Goal: Task Accomplishment & Management: Use online tool/utility

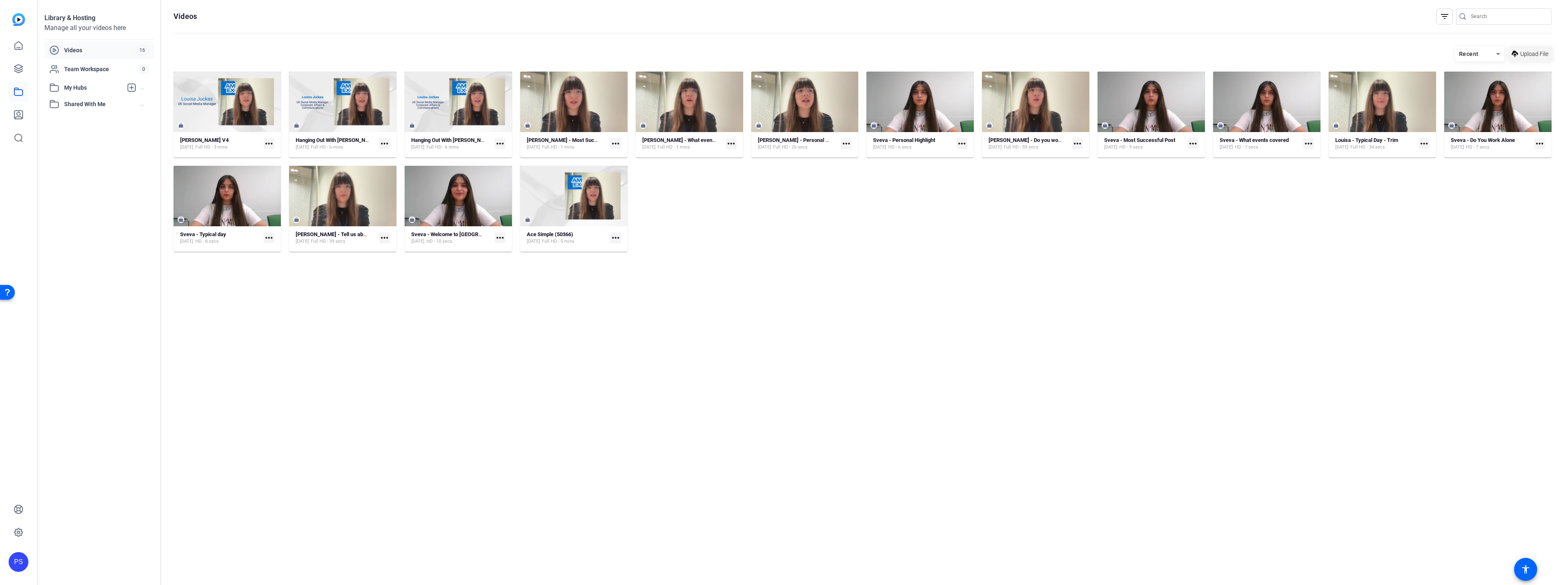
click at [1545, 47] on span at bounding box center [1529, 54] width 43 height 20
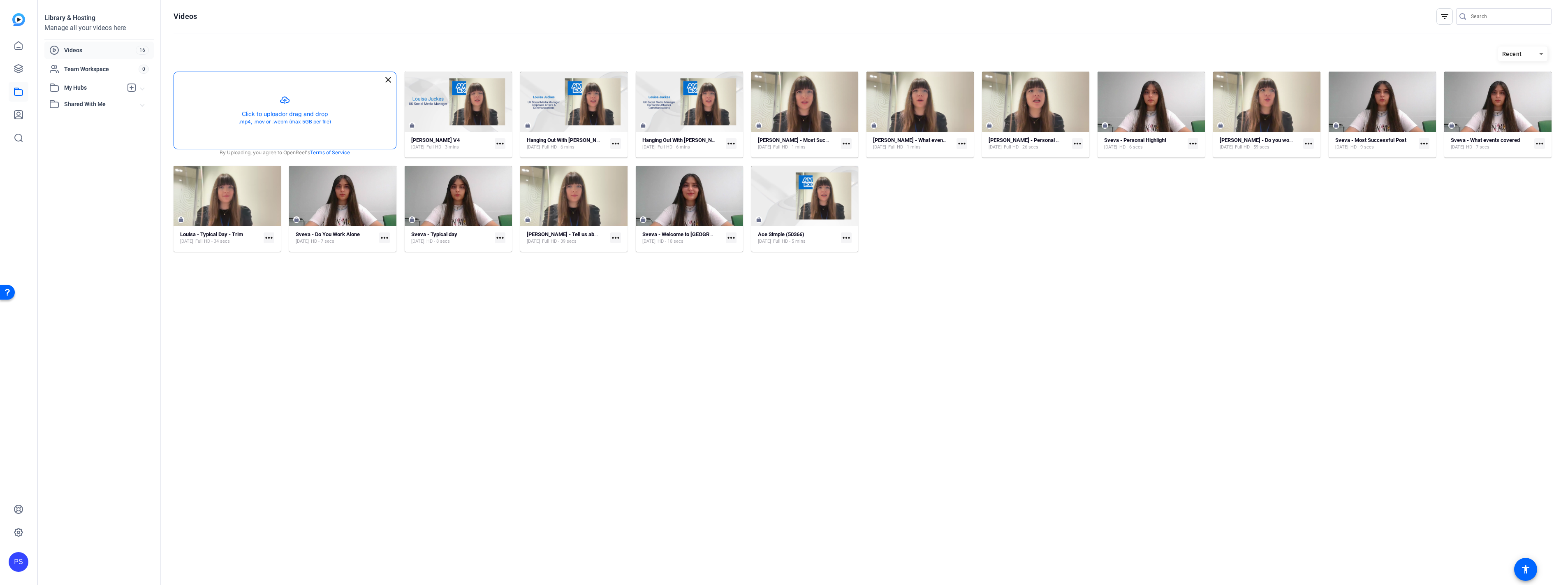
click at [289, 112] on button "button" at bounding box center [285, 110] width 222 height 77
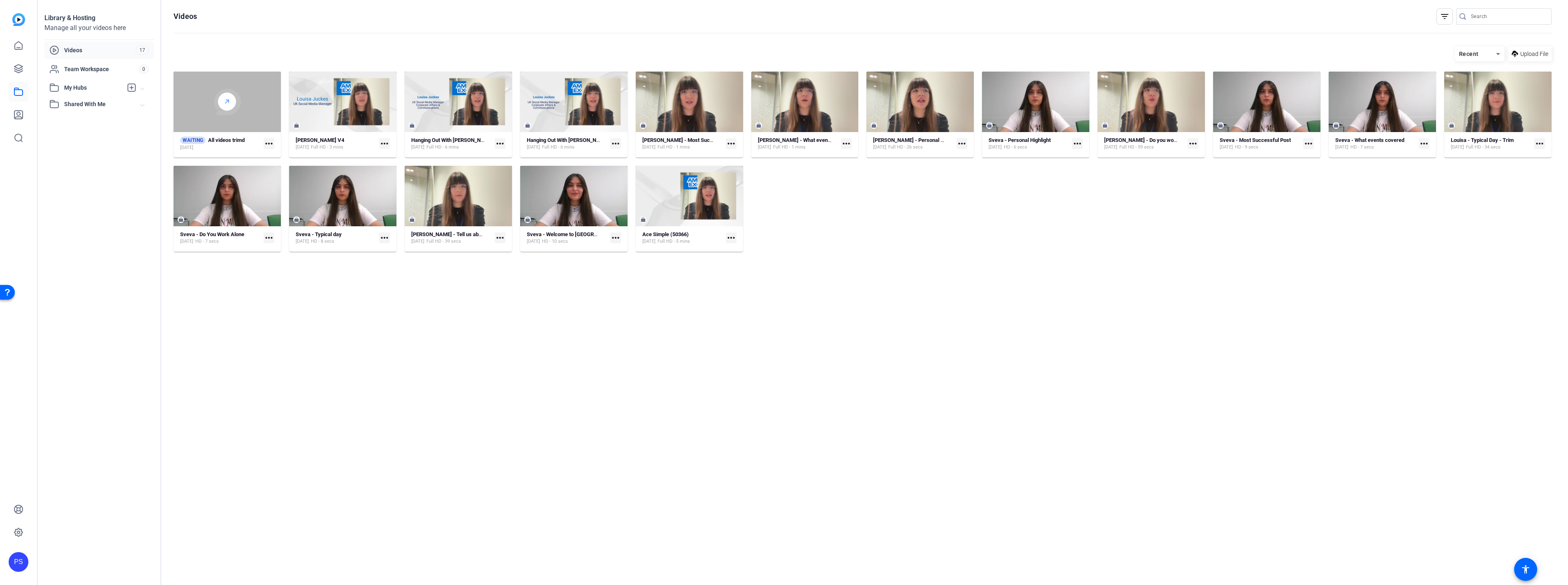
click at [230, 107] on div at bounding box center [226, 101] width 18 height 18
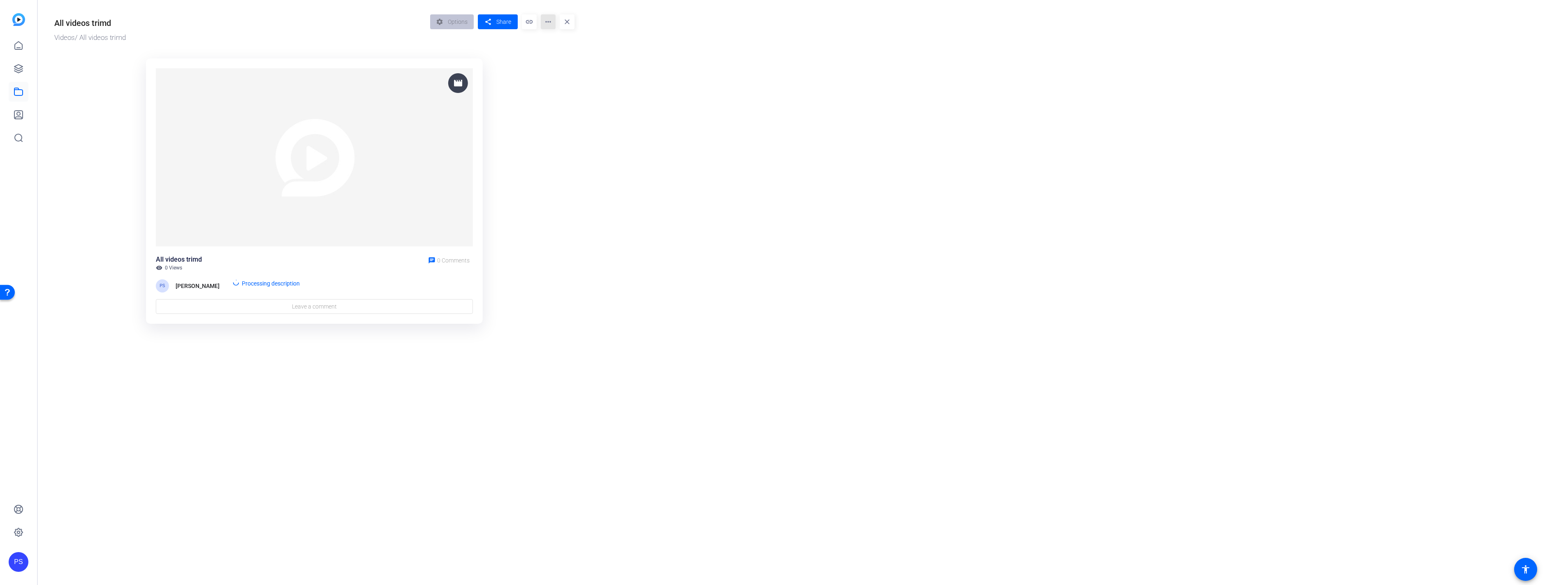
click at [548, 19] on mat-icon "more_horiz" at bounding box center [548, 22] width 15 height 15
click at [548, 19] on div at bounding box center [784, 292] width 1568 height 585
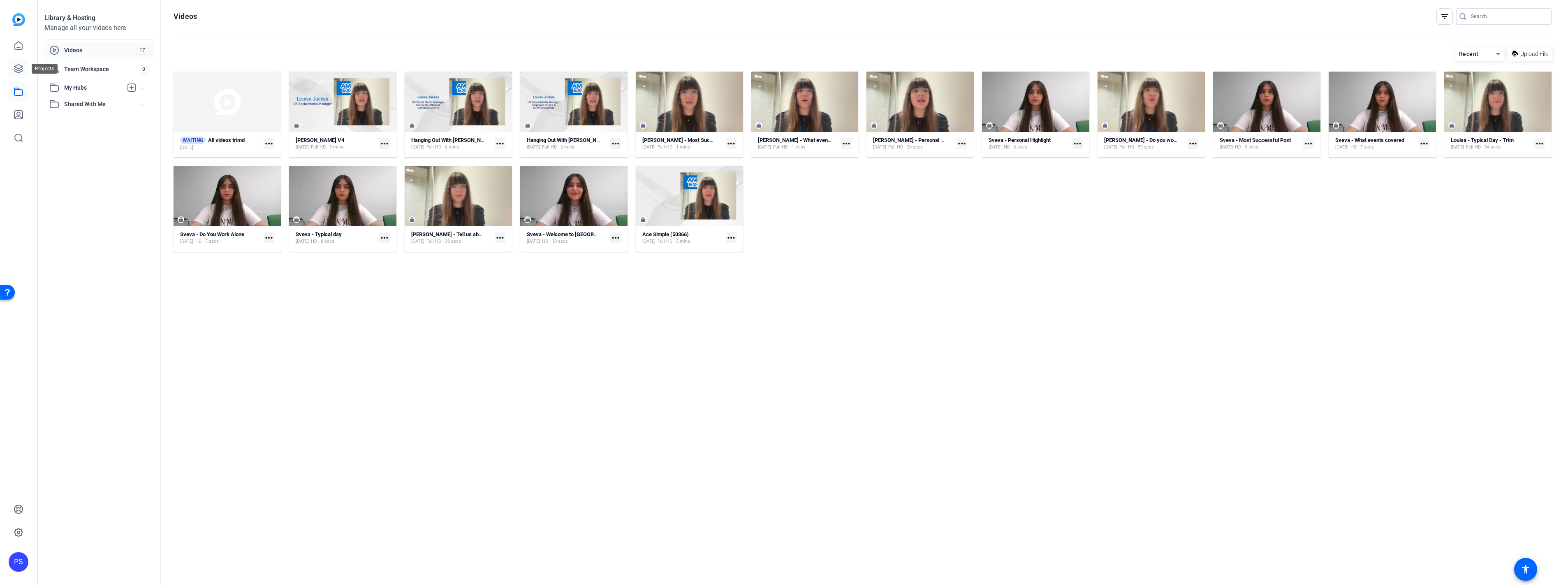
click at [14, 67] on icon at bounding box center [18, 69] width 10 height 10
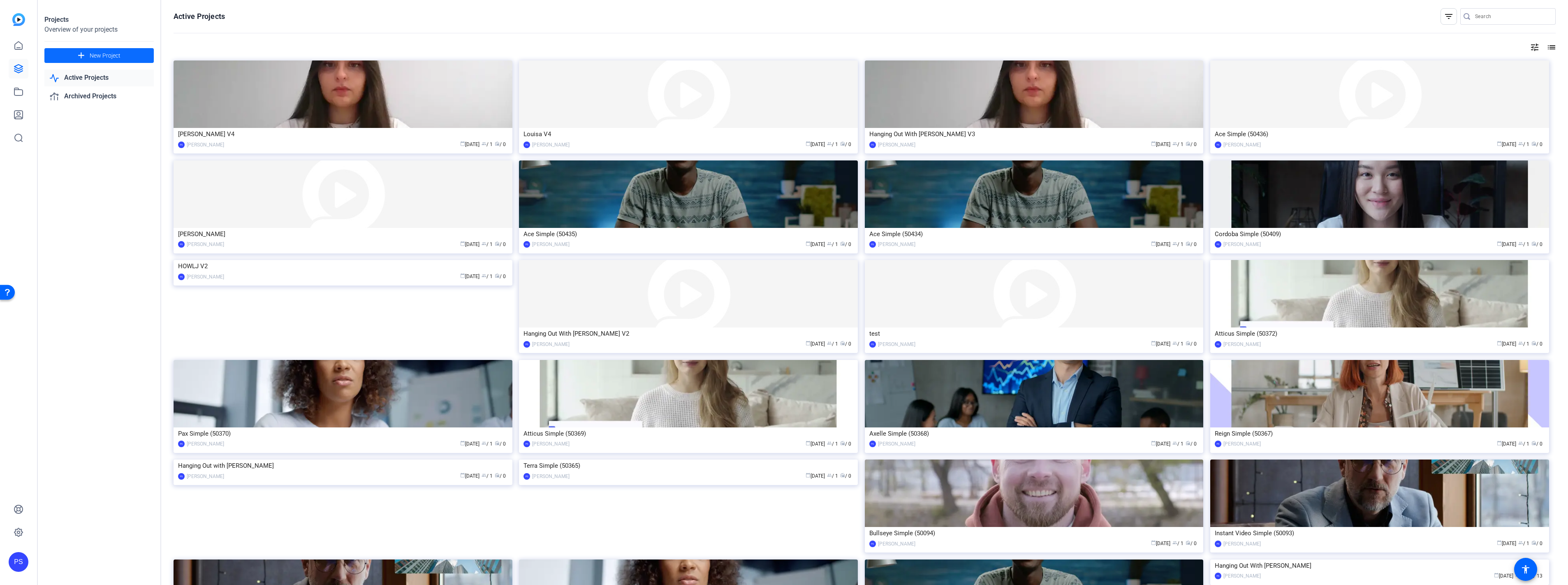
click at [146, 59] on span at bounding box center [99, 55] width 109 height 20
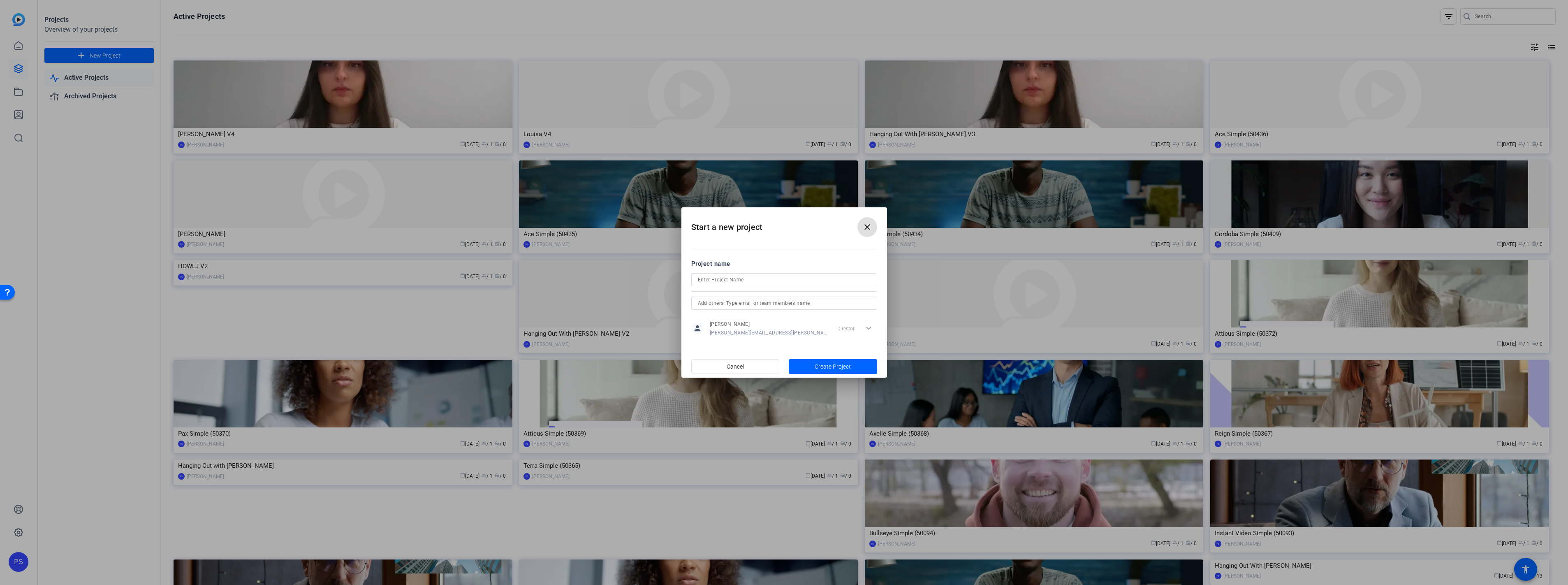
click at [754, 275] on input at bounding box center [784, 280] width 173 height 10
type input "Louisa V5"
click at [814, 367] on span "Create Project" at bounding box center [832, 366] width 36 height 9
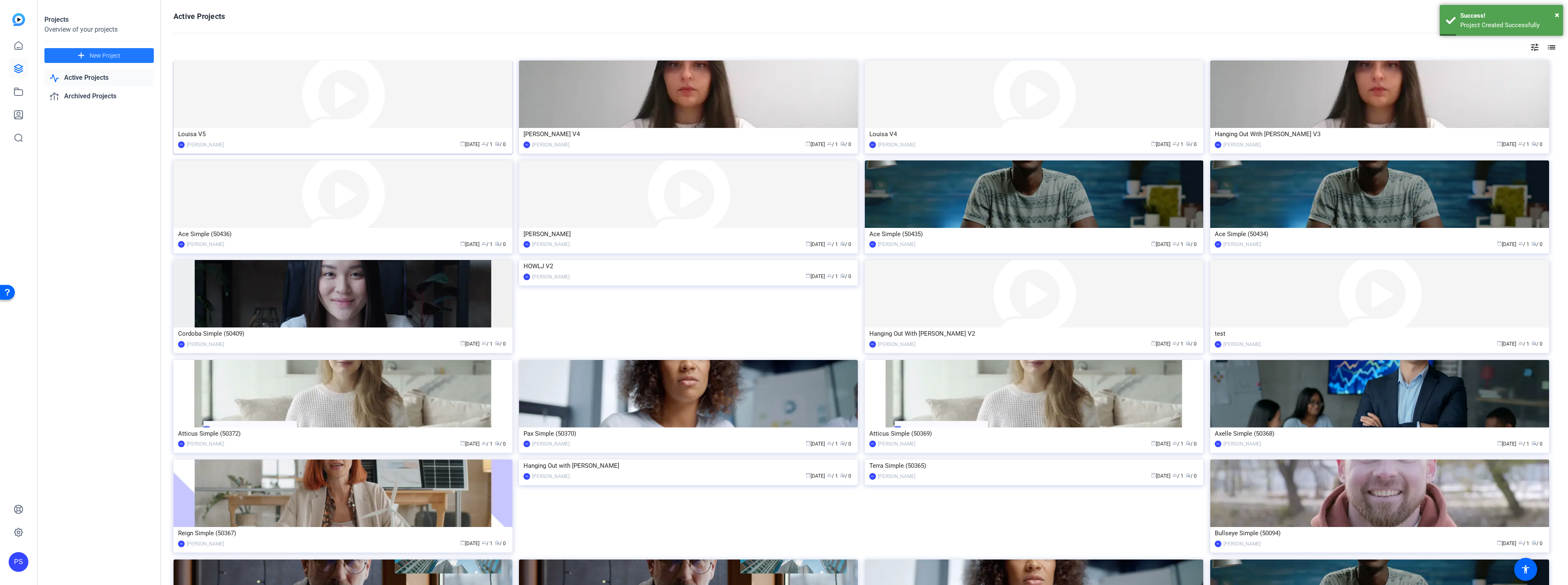
click at [381, 104] on img at bounding box center [343, 94] width 339 height 67
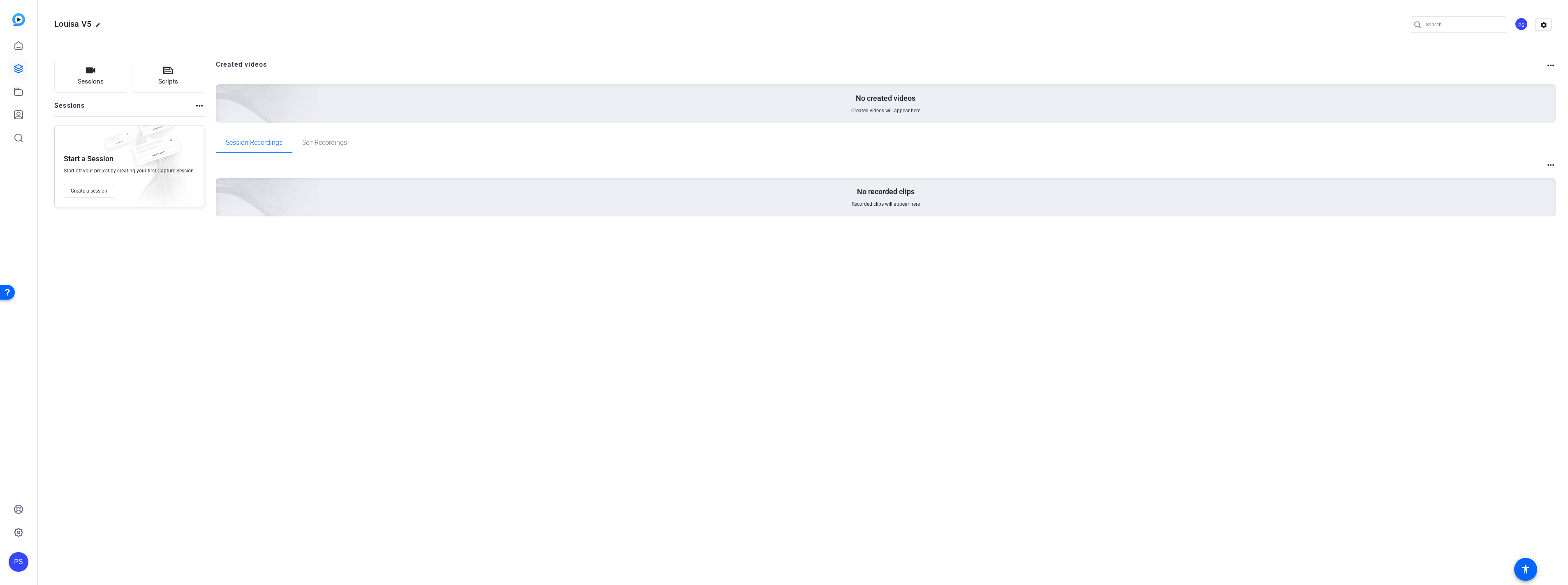
click at [1550, 62] on mat-icon "more_horiz" at bounding box center [1550, 65] width 10 height 10
click at [1551, 166] on div at bounding box center [784, 292] width 1568 height 585
click at [1550, 163] on mat-icon "more_horiz" at bounding box center [1550, 165] width 10 height 10
click at [680, 346] on div at bounding box center [784, 292] width 1568 height 585
click at [375, 171] on div "more_horiz No recorded clips Recorded clips will appear here" at bounding box center [886, 188] width 1340 height 57
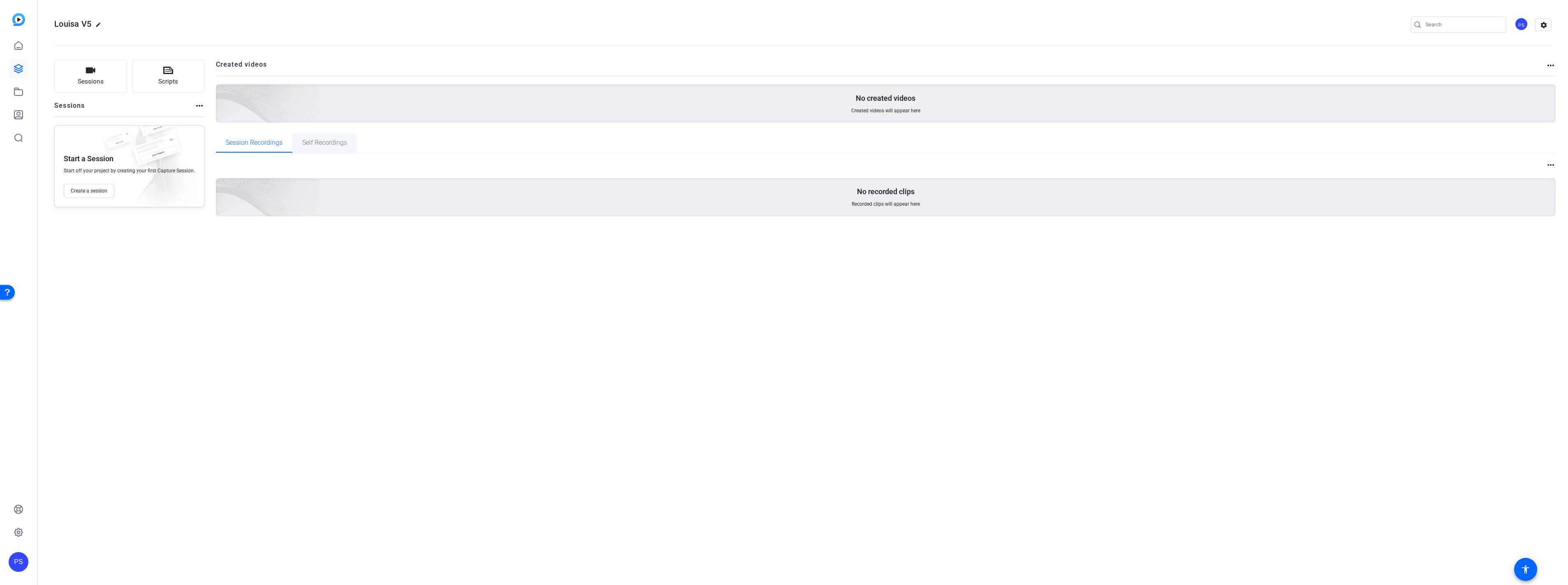
click at [325, 144] on span "Self Recordings" at bounding box center [324, 142] width 45 height 7
click at [256, 144] on span "Session Recordings" at bounding box center [254, 142] width 57 height 7
click at [17, 70] on icon at bounding box center [18, 69] width 8 height 8
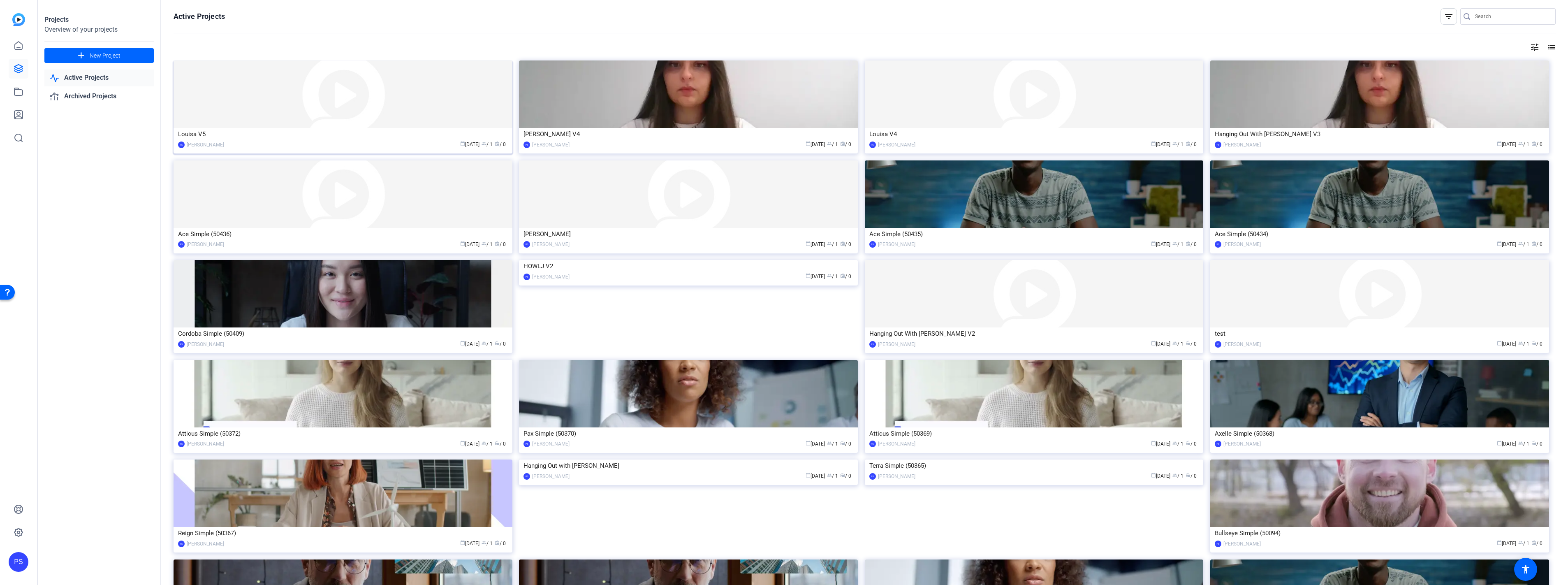
click at [389, 121] on img at bounding box center [343, 94] width 339 height 67
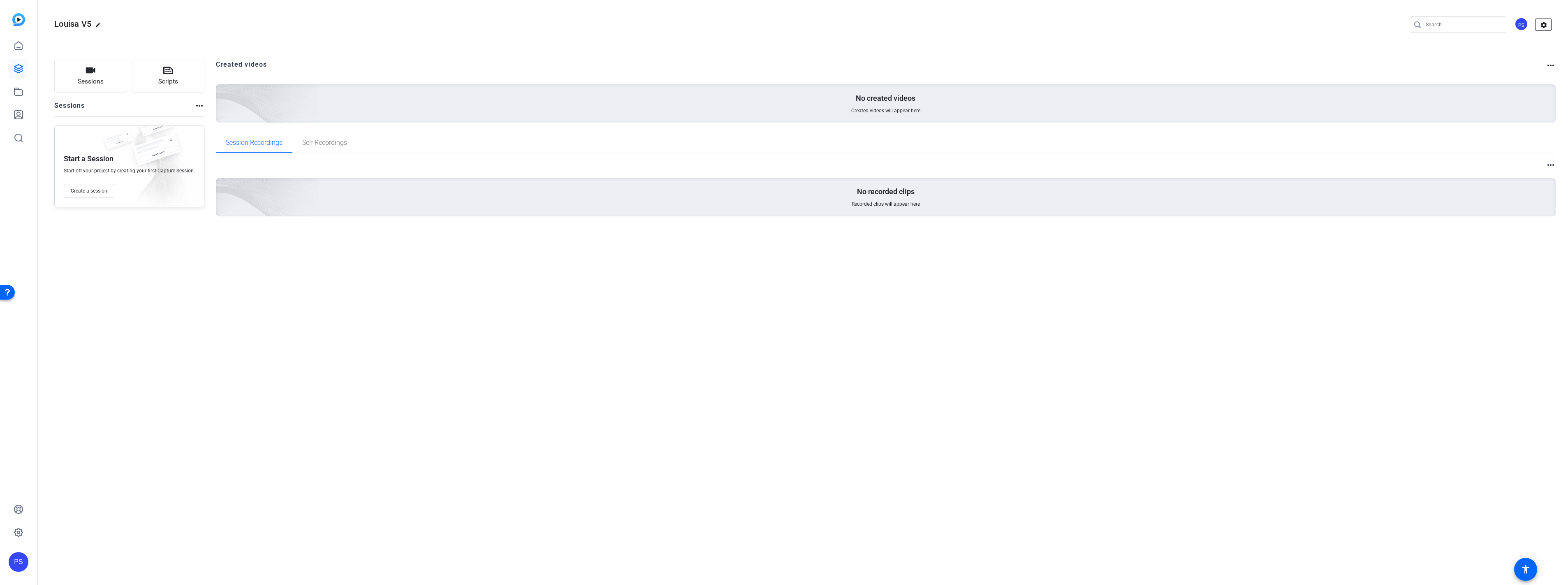
click at [1549, 28] on mat-icon "settings" at bounding box center [1543, 25] width 16 height 13
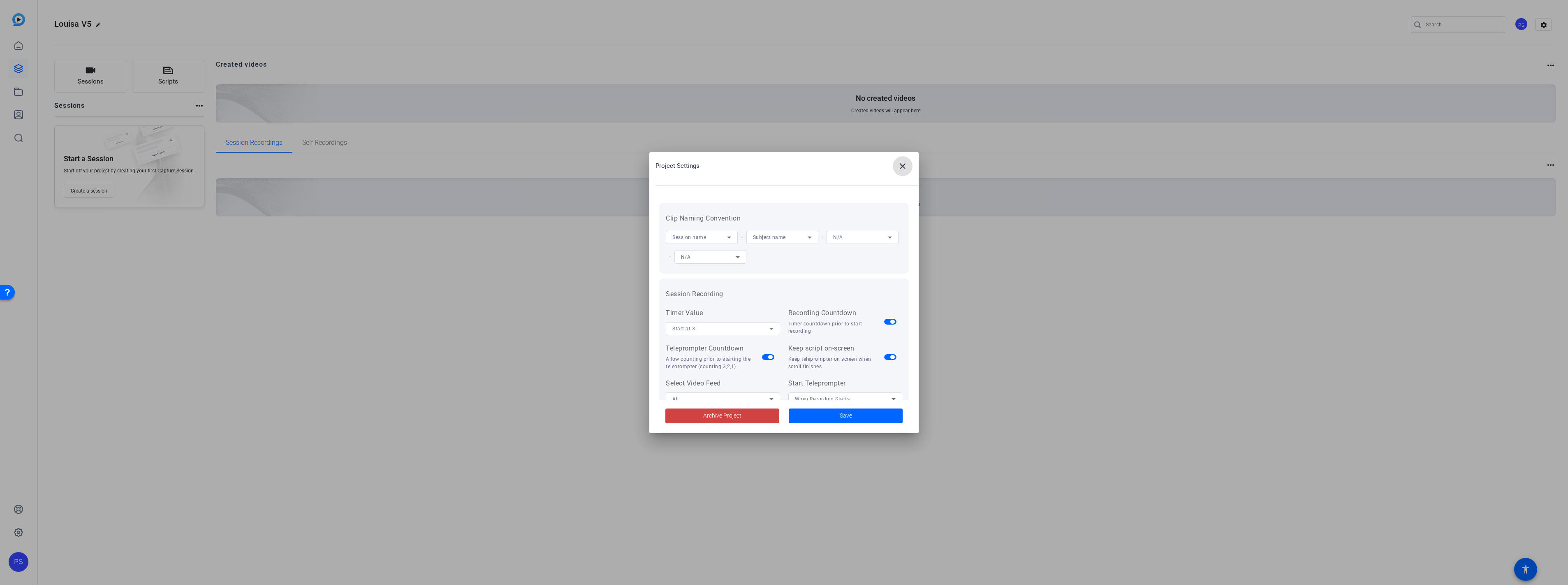
click at [1071, 289] on div at bounding box center [784, 292] width 1568 height 585
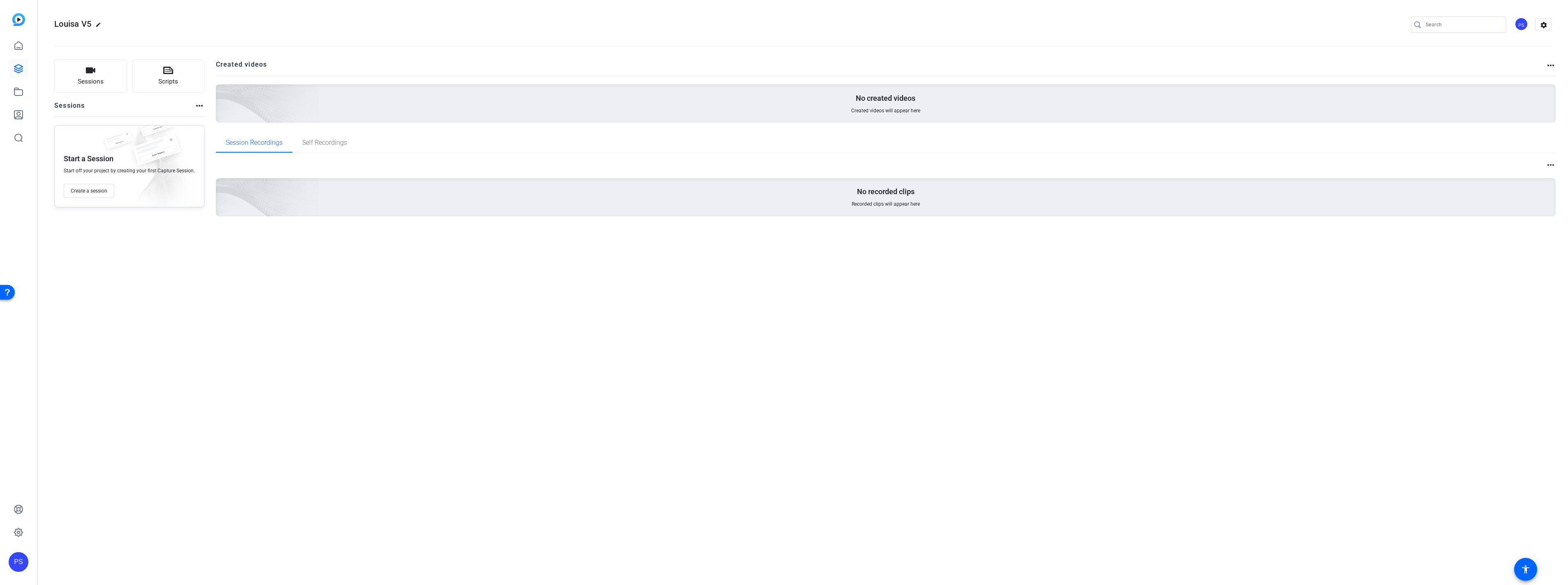
click at [196, 106] on mat-icon "more_horiz" at bounding box center [199, 106] width 10 height 10
click at [104, 147] on div at bounding box center [784, 292] width 1568 height 585
click at [99, 80] on span "Sessions" at bounding box center [90, 82] width 26 height 9
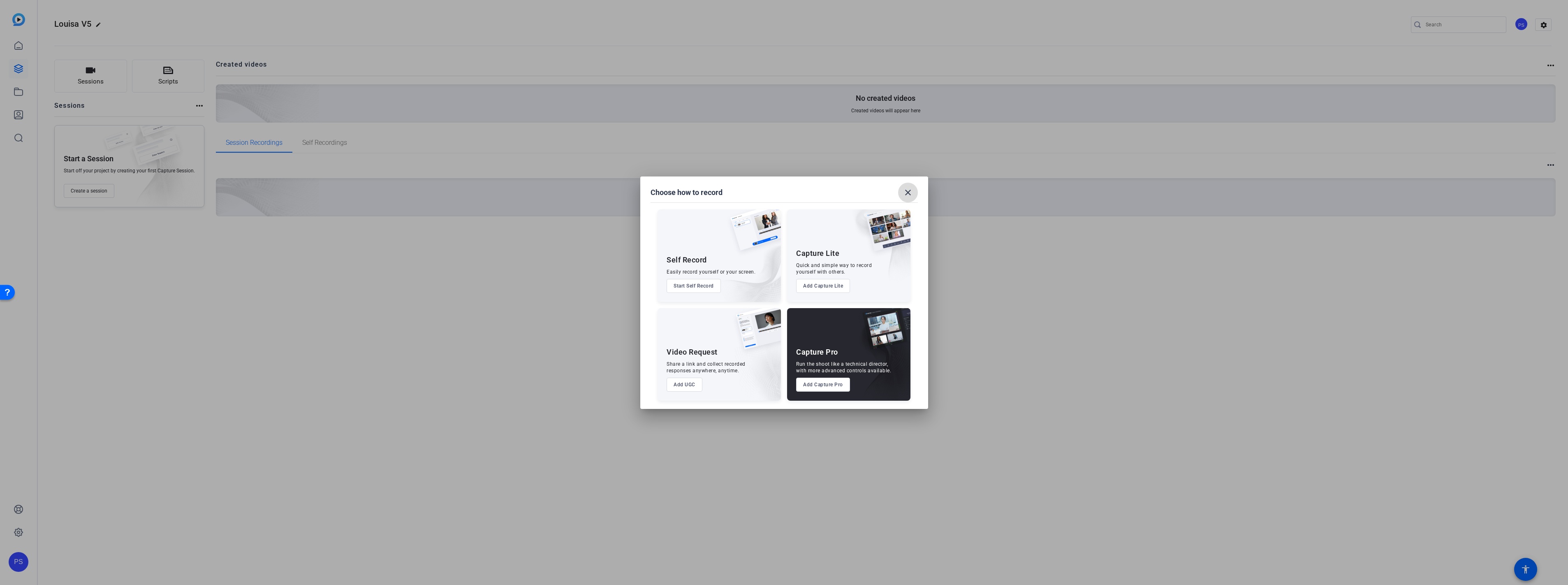
click at [908, 191] on mat-icon "close" at bounding box center [907, 192] width 10 height 10
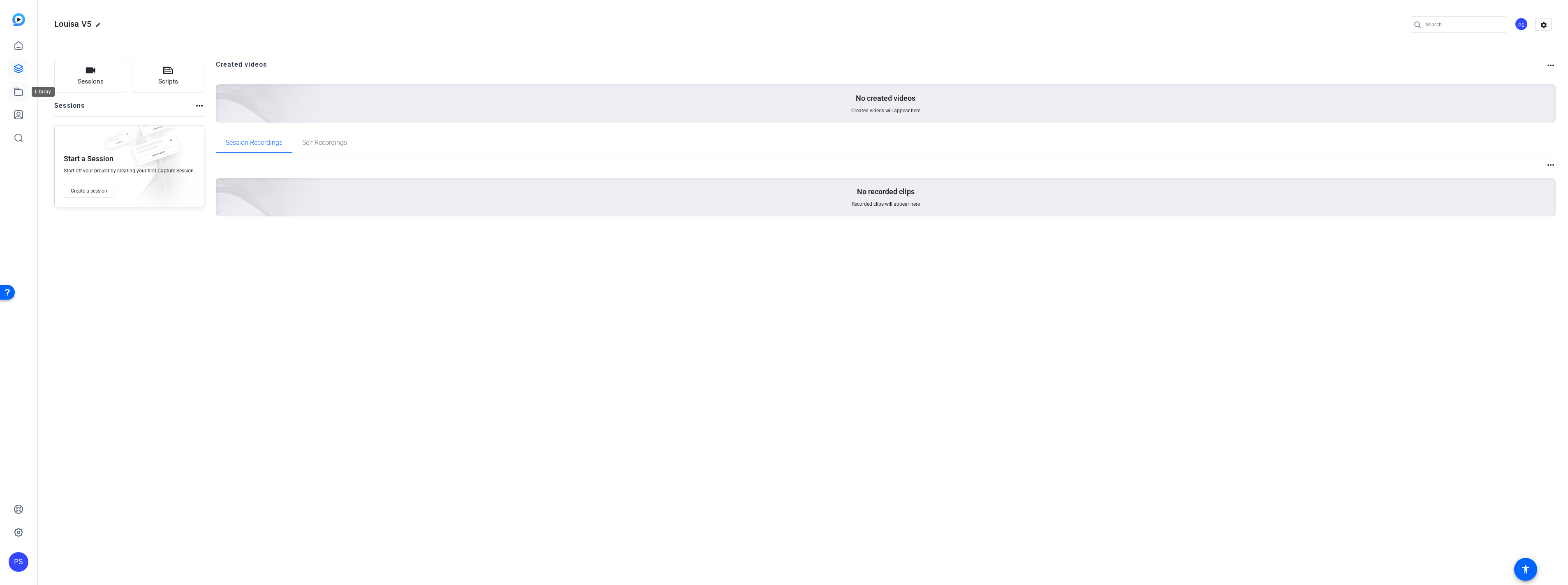
click at [20, 91] on icon at bounding box center [18, 92] width 10 height 10
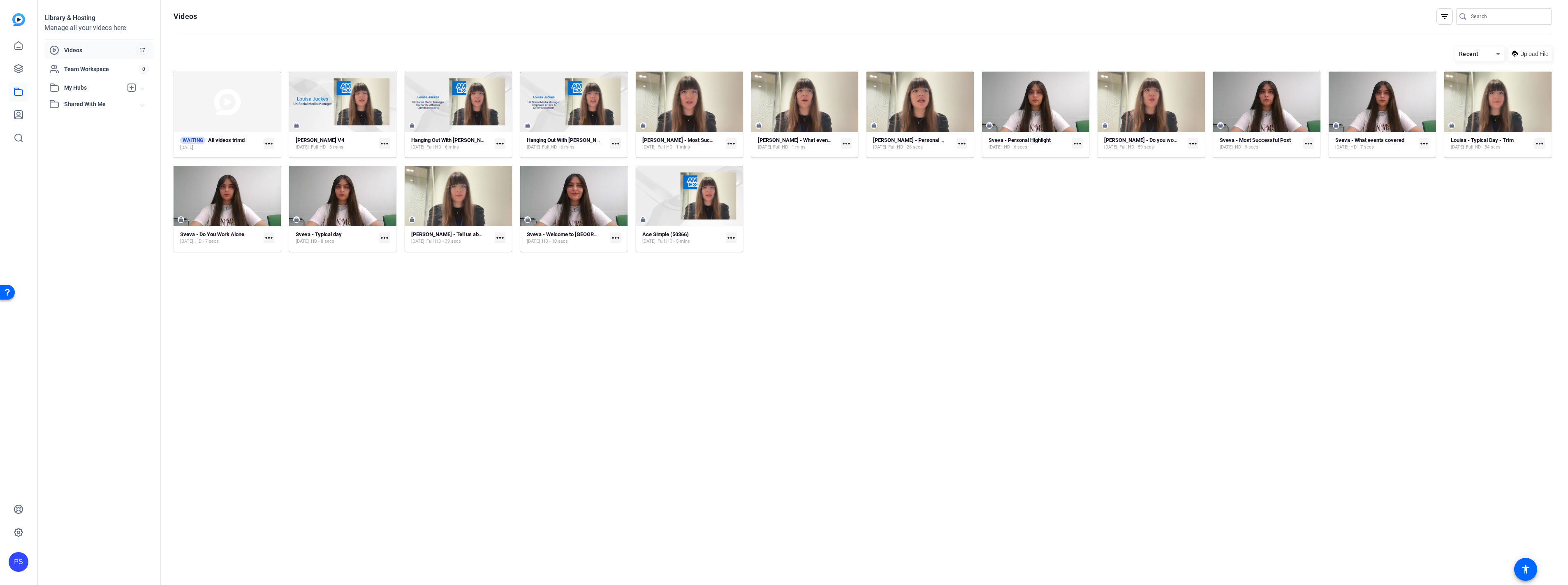
click at [384, 237] on mat-icon "more_horiz" at bounding box center [384, 237] width 11 height 11
click at [337, 319] on div at bounding box center [784, 292] width 1568 height 585
click at [17, 115] on icon at bounding box center [18, 114] width 10 height 10
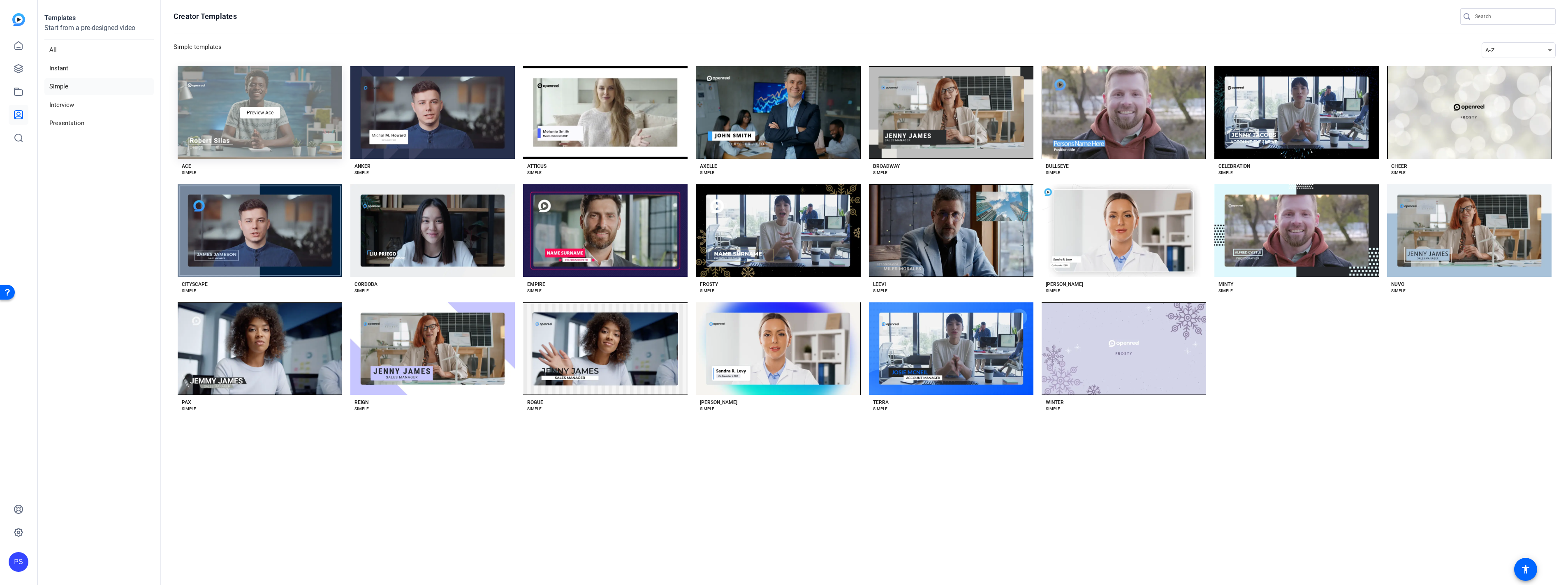
click at [293, 92] on div "Preview Ace" at bounding box center [259, 112] width 164 height 92
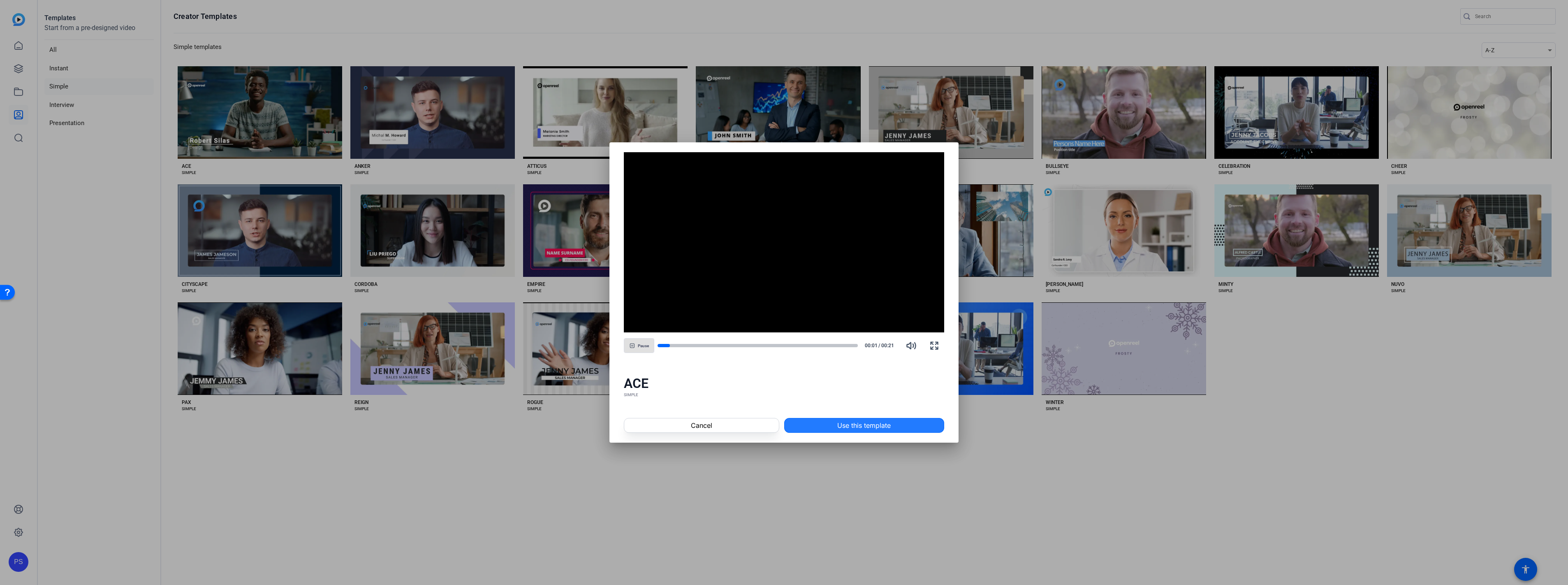
click at [870, 426] on span "Use this template" at bounding box center [864, 425] width 53 height 10
